Goal: Check status: Check status

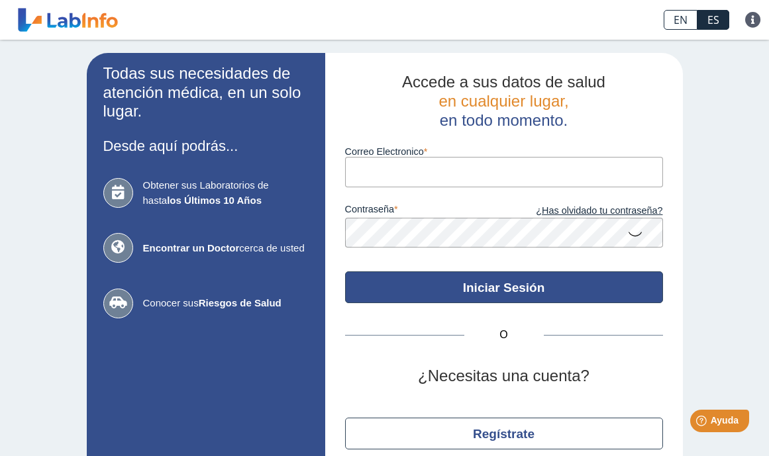
type input "[EMAIL_ADDRESS][DOMAIN_NAME]"
click at [498, 292] on button "Iniciar Sesión" at bounding box center [504, 287] width 318 height 32
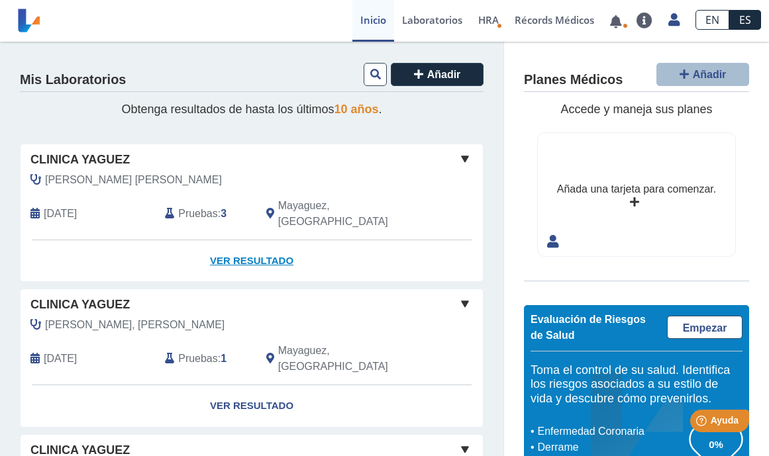
click at [243, 245] on link "Ver Resultado" at bounding box center [252, 261] width 462 height 42
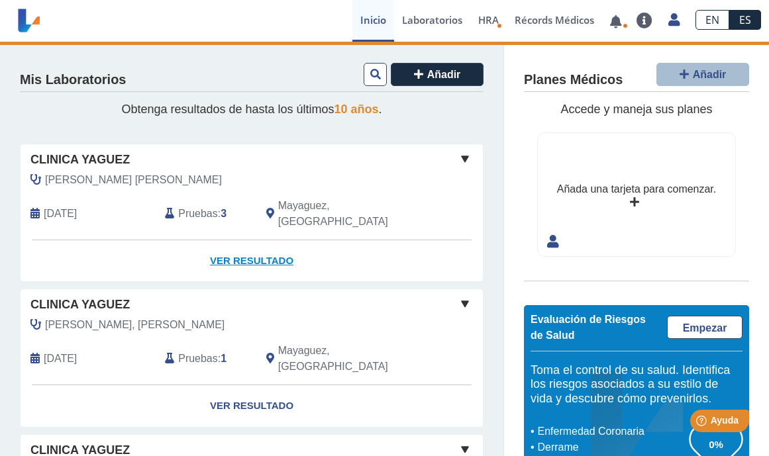
click at [243, 245] on link "Ver Resultado" at bounding box center [252, 261] width 462 height 42
click at [242, 242] on link "Ver Resultado" at bounding box center [252, 261] width 462 height 42
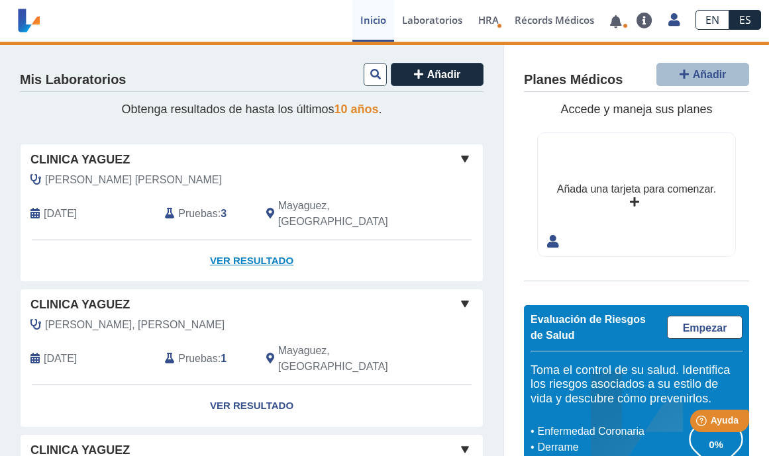
click at [242, 242] on link "Ver Resultado" at bounding box center [252, 261] width 462 height 42
click at [553, 283] on div "Planes Médicos Añadir Accede y maneja sus planes Añada una tarjeta para comenza…" at bounding box center [636, 274] width 265 height 464
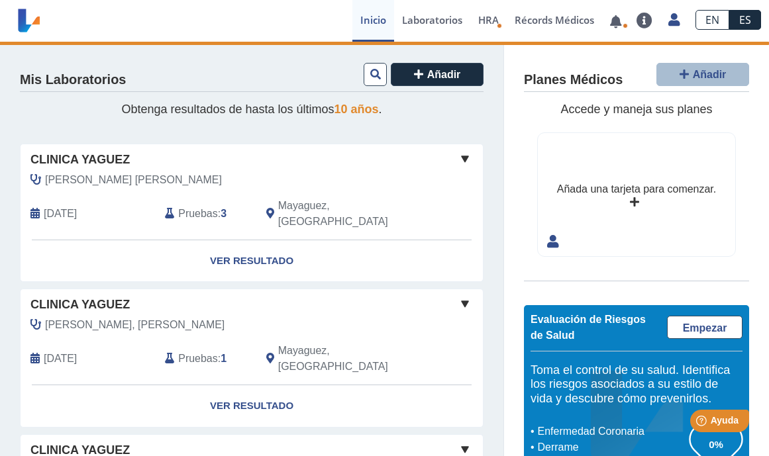
click at [465, 157] on span at bounding box center [465, 159] width 16 height 16
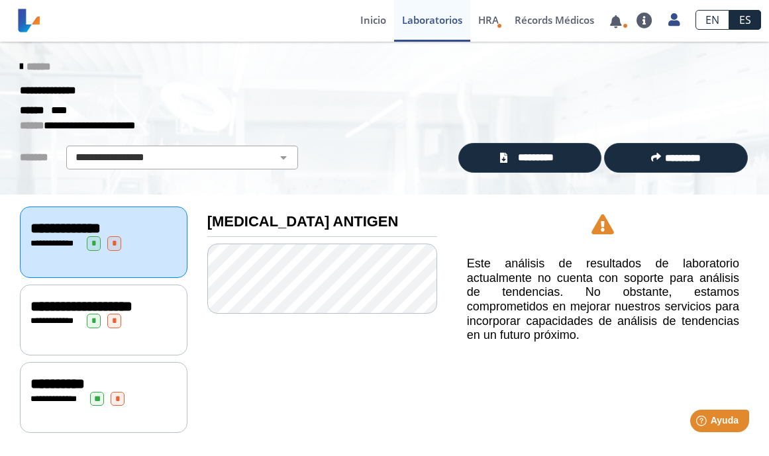
scroll to position [14, 0]
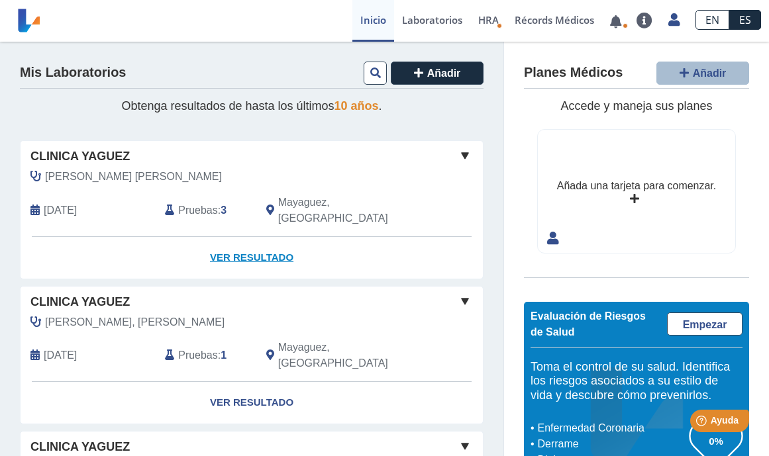
click at [246, 240] on link "Ver Resultado" at bounding box center [252, 258] width 462 height 42
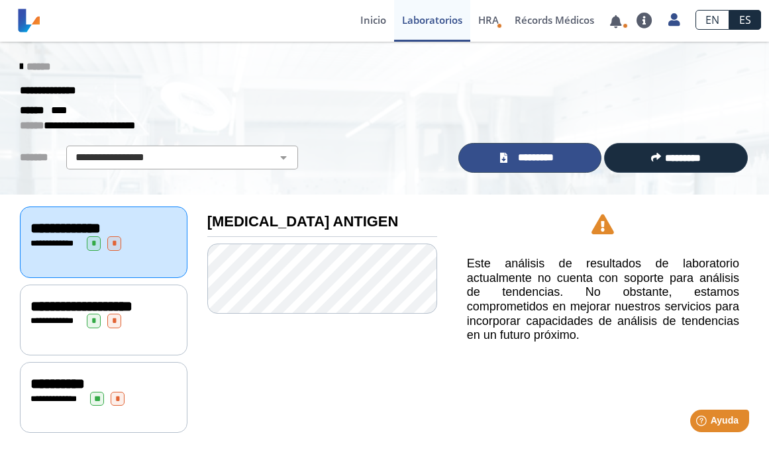
click at [540, 156] on span "*********" at bounding box center [535, 157] width 49 height 15
